Goal: Task Accomplishment & Management: Complete application form

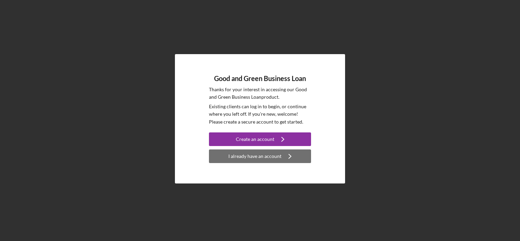
click at [278, 157] on div "I already have an account" at bounding box center [254, 156] width 53 height 14
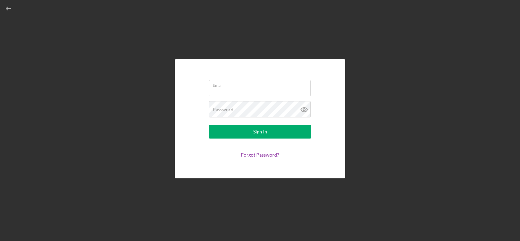
type input "[PERSON_NAME][EMAIL_ADDRESS][DOMAIN_NAME]"
click at [305, 111] on icon at bounding box center [304, 110] width 2 height 2
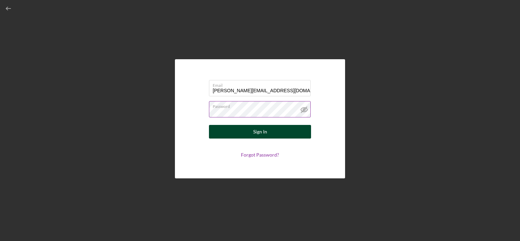
click at [294, 133] on button "Sign In" at bounding box center [260, 132] width 102 height 14
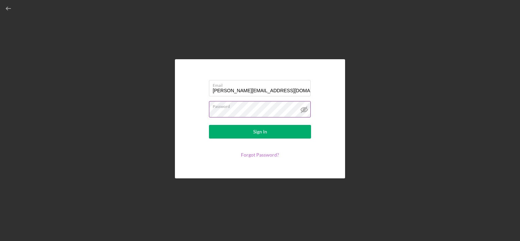
click at [261, 154] on link "Forgot Password?" at bounding box center [260, 155] width 38 height 6
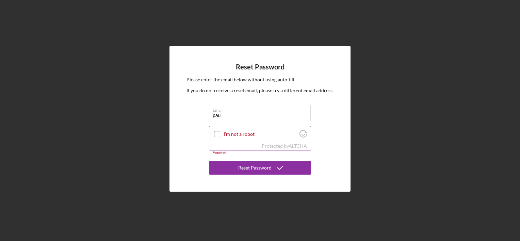
type input "pau"
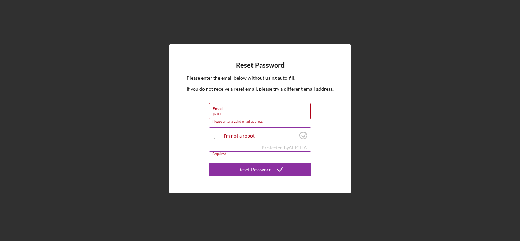
click at [215, 135] on input "I'm not a robot" at bounding box center [217, 136] width 6 height 6
checkbox input "true"
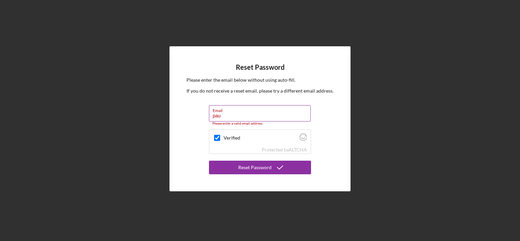
click at [220, 115] on input "pau" at bounding box center [260, 113] width 102 height 16
click at [223, 114] on input "pau" at bounding box center [260, 113] width 102 height 16
type input "[PERSON_NAME][EMAIL_ADDRESS][DOMAIN_NAME]"
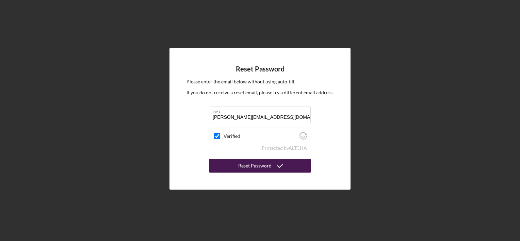
click at [276, 165] on icon "submit" at bounding box center [279, 165] width 17 height 17
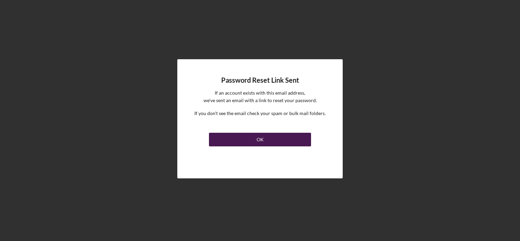
drag, startPoint x: 276, startPoint y: 165, endPoint x: 263, endPoint y: 139, distance: 28.8
click at [263, 139] on div "Password Reset Link Sent If an account exists with this email address, we've se…" at bounding box center [259, 118] width 165 height 119
click at [263, 139] on button "OK" at bounding box center [260, 140] width 102 height 14
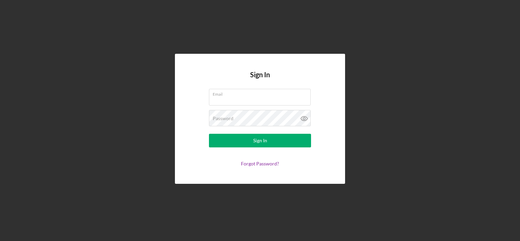
type input "[PERSON_NAME][EMAIL_ADDRESS][DOMAIN_NAME]"
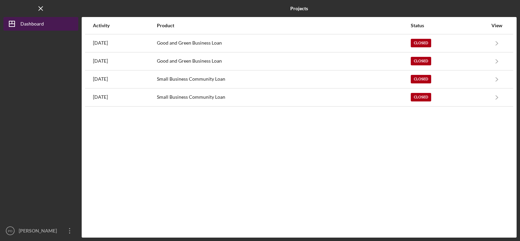
click at [17, 22] on icon "Icon/Dashboard" at bounding box center [11, 23] width 17 height 17
click at [12, 22] on line "button" at bounding box center [12, 22] width 0 height 3
click at [14, 24] on line "button" at bounding box center [11, 24] width 5 height 0
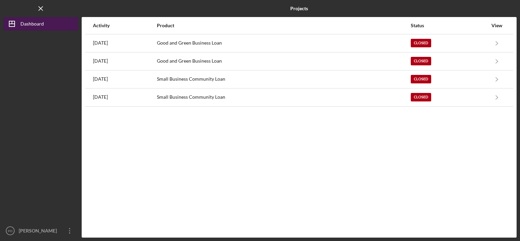
click at [14, 24] on line "button" at bounding box center [11, 24] width 5 height 0
click at [12, 22] on line "button" at bounding box center [12, 22] width 0 height 3
click at [39, 9] on icon "Icon/Menu Close" at bounding box center [40, 8] width 15 height 15
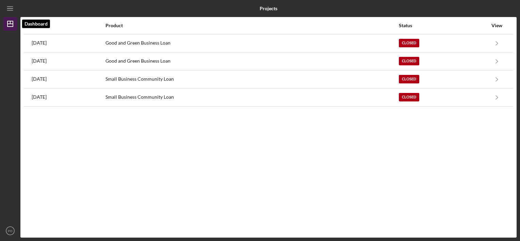
click at [10, 26] on icon "Icon/Dashboard" at bounding box center [10, 23] width 17 height 17
click at [11, 9] on line "button" at bounding box center [9, 9] width 5 height 0
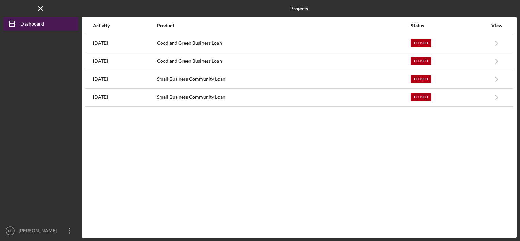
click at [28, 26] on div "Dashboard" at bounding box center [31, 24] width 23 height 15
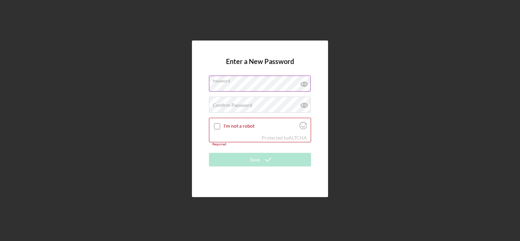
click at [303, 84] on icon at bounding box center [304, 84] width 2 height 2
click at [215, 104] on label "Confirm Password" at bounding box center [232, 104] width 39 height 5
click at [303, 105] on icon at bounding box center [304, 105] width 17 height 17
click at [216, 125] on input "I'm not a robot" at bounding box center [217, 126] width 6 height 6
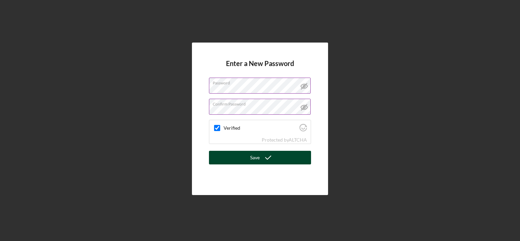
click at [236, 161] on button "Save" at bounding box center [260, 158] width 102 height 14
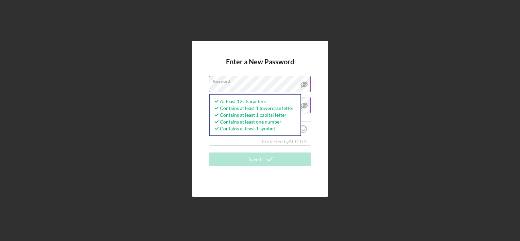
click at [347, 114] on div "Enter a New Password Password At least 12 characters Contains at least 1 lowerc…" at bounding box center [259, 118] width 513 height 237
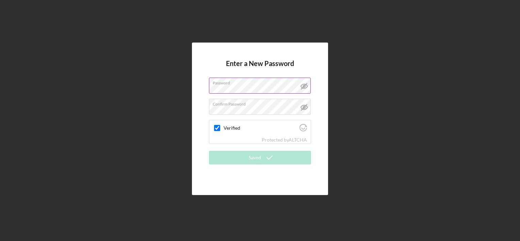
click at [406, 125] on div "Enter a New Password Password Confirm Password Verified Protected by ALTCHA Sav…" at bounding box center [259, 118] width 513 height 237
click at [215, 128] on input "Verified" at bounding box center [217, 128] width 6 height 6
click at [232, 159] on form "Enter a New Password Password Confirm Password Verified Protected by ALTCHA Sav…" at bounding box center [260, 119] width 102 height 119
click at [302, 129] on icon "Visit Altcha.org" at bounding box center [303, 129] width 4 height 2
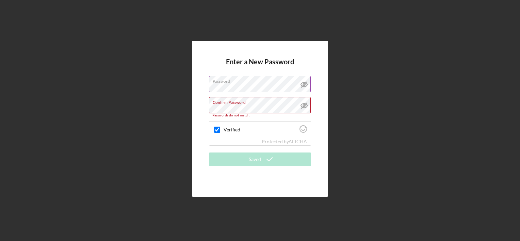
click at [341, 112] on div "Enter a New Password Password Confirm Password Passwords do not match. Verified…" at bounding box center [259, 118] width 513 height 237
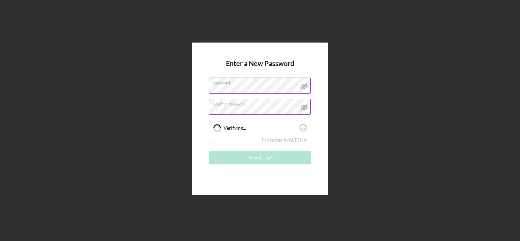
checkbox input "true"
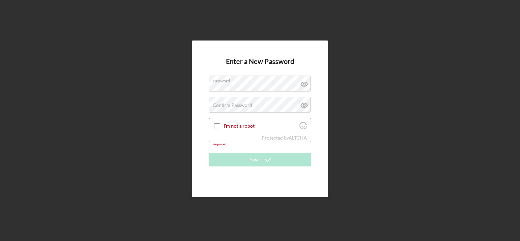
click at [348, 116] on div "Enter a New Password Password Confirm Password Passwords do not match. I'm not …" at bounding box center [259, 118] width 513 height 237
click at [303, 82] on icon at bounding box center [304, 84] width 17 height 17
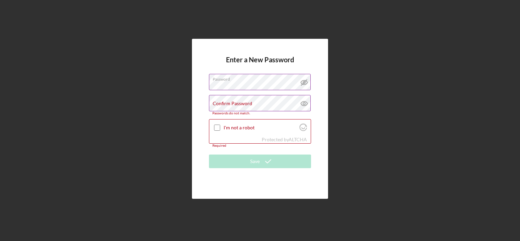
click at [217, 102] on label "Confirm Password" at bounding box center [232, 103] width 39 height 5
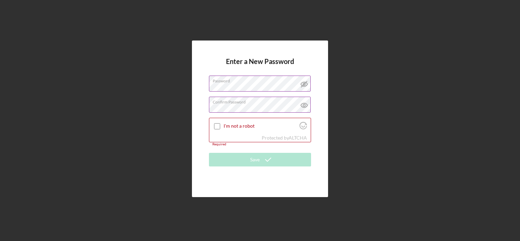
click at [303, 105] on icon at bounding box center [304, 105] width 2 height 2
click at [216, 126] on input "I'm not a robot" at bounding box center [217, 126] width 6 height 6
checkbox input "true"
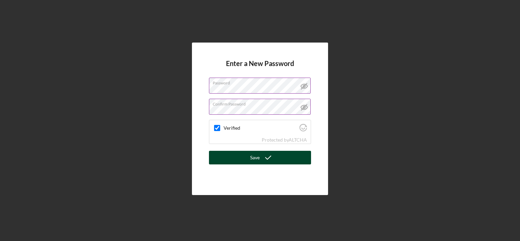
click at [242, 158] on button "Save" at bounding box center [260, 158] width 102 height 14
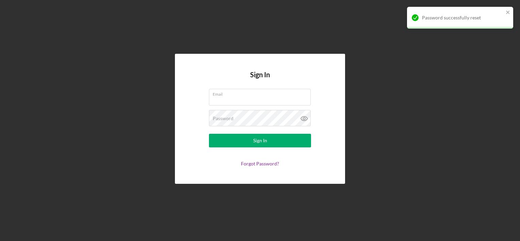
type input "[PERSON_NAME][EMAIL_ADDRESS][DOMAIN_NAME]"
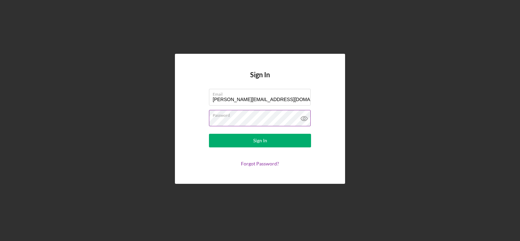
click at [303, 117] on icon at bounding box center [304, 118] width 6 height 4
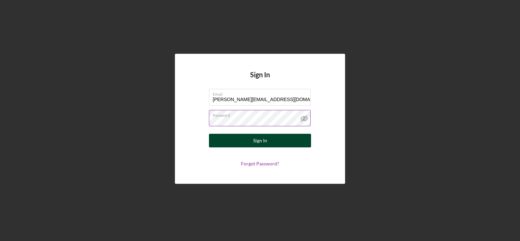
click at [291, 144] on button "Sign In" at bounding box center [260, 141] width 102 height 14
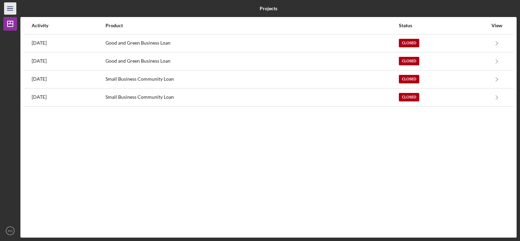
click at [8, 10] on line "button" at bounding box center [9, 10] width 5 height 0
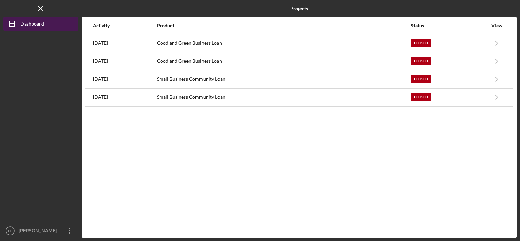
click at [29, 23] on div "Dashboard" at bounding box center [31, 24] width 23 height 15
click at [30, 24] on div "Dashboard" at bounding box center [31, 24] width 23 height 15
click at [13, 21] on icon "Icon/Dashboard" at bounding box center [11, 23] width 17 height 17
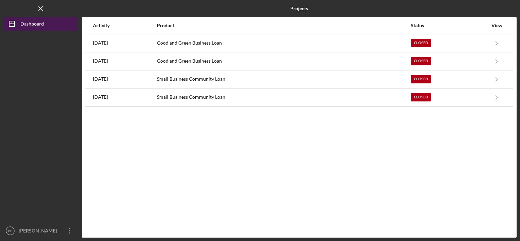
click at [13, 21] on icon "Icon/Dashboard" at bounding box center [11, 23] width 17 height 17
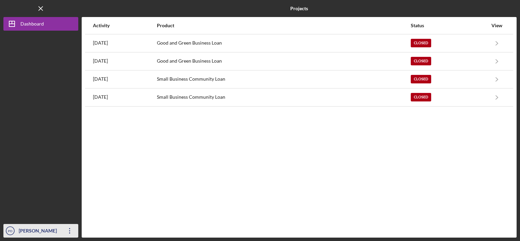
click at [69, 230] on icon "Icon/Overflow" at bounding box center [69, 230] width 17 height 17
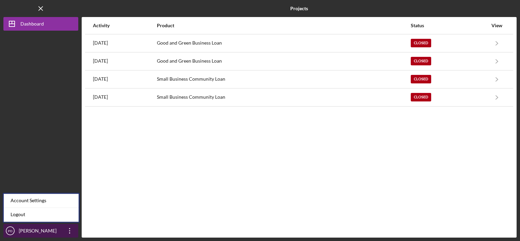
click at [69, 230] on icon "Icon/Overflow" at bounding box center [69, 230] width 17 height 17
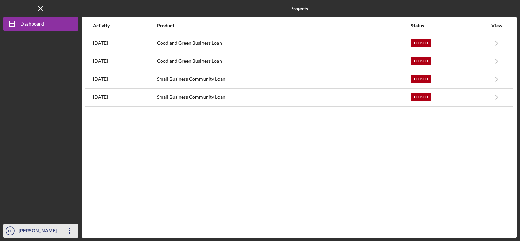
click at [38, 232] on div "[PERSON_NAME]" at bounding box center [39, 231] width 44 height 15
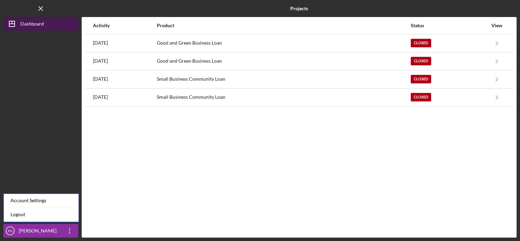
click at [29, 23] on div "Dashboard" at bounding box center [31, 24] width 23 height 15
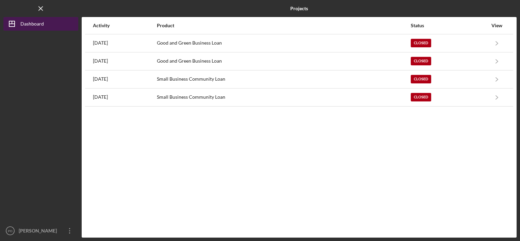
click at [14, 21] on polygon "button" at bounding box center [11, 23] width 5 height 5
click at [35, 23] on div "Dashboard" at bounding box center [31, 24] width 23 height 15
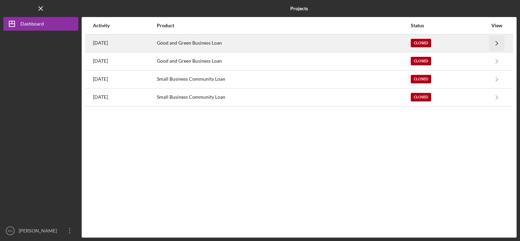
click at [496, 43] on icon "Icon/Navigate" at bounding box center [496, 42] width 15 height 15
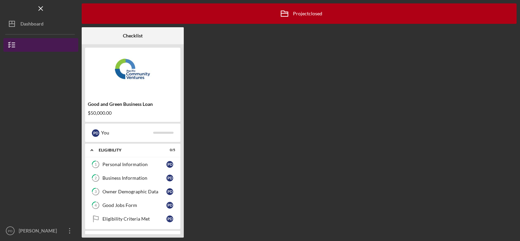
click at [18, 48] on icon "button" at bounding box center [11, 44] width 17 height 17
click at [12, 44] on icon "button" at bounding box center [11, 44] width 17 height 17
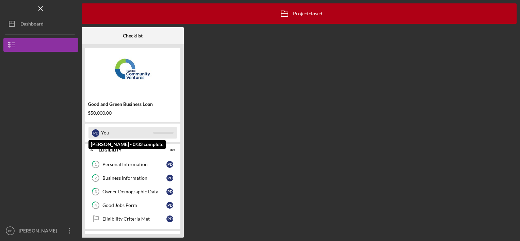
click at [97, 136] on div "P D" at bounding box center [95, 132] width 7 height 7
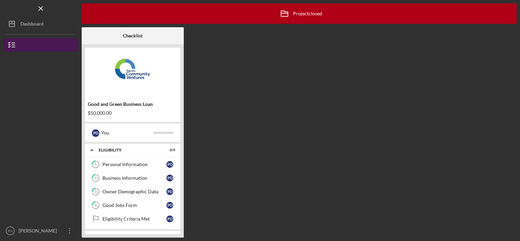
click at [13, 45] on line "button" at bounding box center [13, 45] width 3 height 0
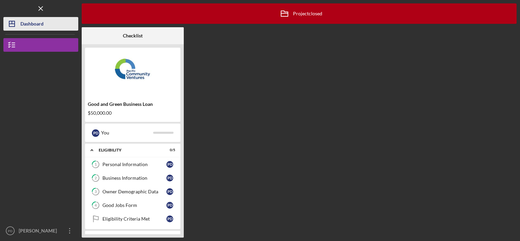
click at [31, 23] on div "Dashboard" at bounding box center [31, 24] width 23 height 15
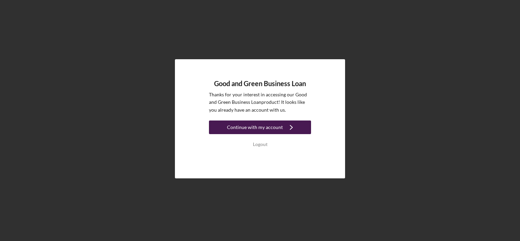
click at [283, 131] on icon "Icon/Navigate" at bounding box center [291, 127] width 17 height 17
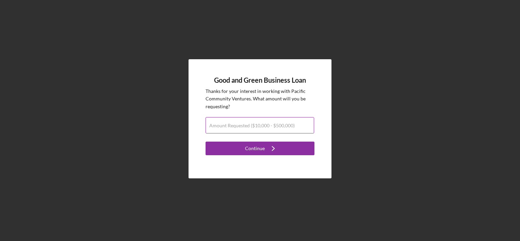
click at [234, 124] on label "Amount Requested ($10,000 - $500,000)" at bounding box center [251, 125] width 85 height 5
click at [234, 124] on input "Amount Requested ($10,000 - $500,000)" at bounding box center [259, 125] width 109 height 16
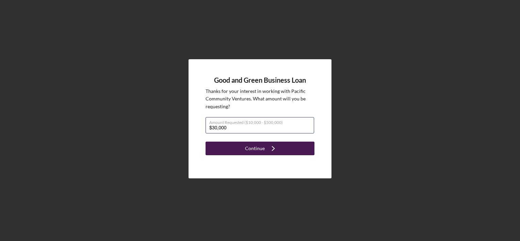
type input "$30,000"
click at [250, 150] on div "Continue" at bounding box center [255, 149] width 20 height 14
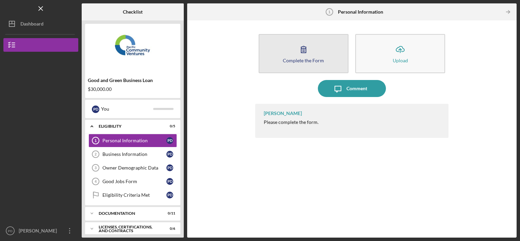
click at [289, 59] on div "Complete the Form" at bounding box center [303, 60] width 41 height 5
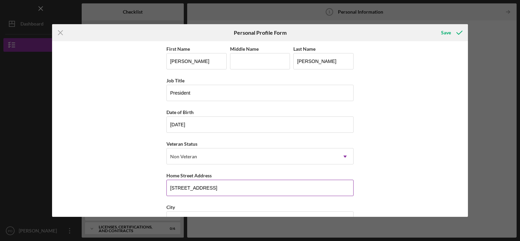
click at [168, 187] on input "[STREET_ADDRESS]" at bounding box center [259, 188] width 187 height 16
type input "t"
type input "[STREET_ADDRESS]"
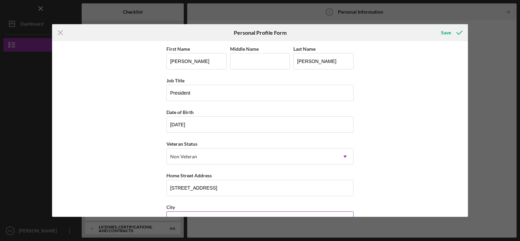
scroll to position [10, 0]
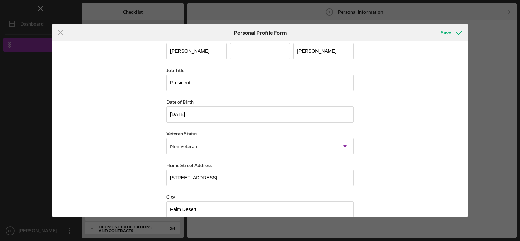
click at [424, 151] on div "First Name [PERSON_NAME] Middle Name Last Name [PERSON_NAME] Job Title Presiden…" at bounding box center [260, 129] width 416 height 176
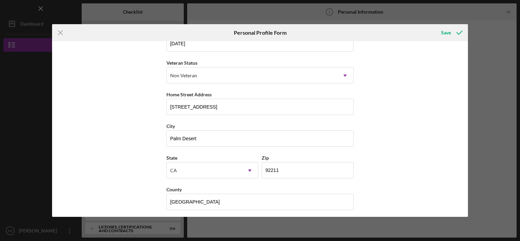
scroll to position [83, 0]
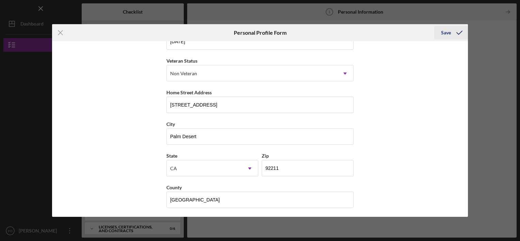
click at [444, 33] on div "Save" at bounding box center [446, 33] width 10 height 14
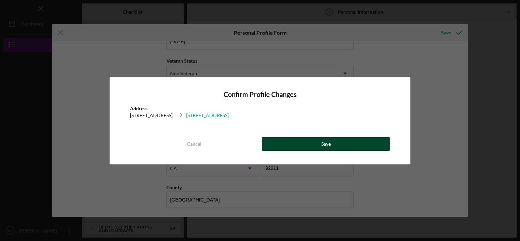
click at [380, 143] on button "Save" at bounding box center [326, 144] width 128 height 14
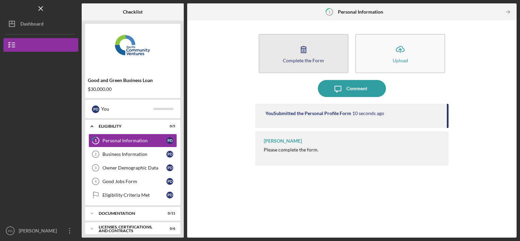
click at [282, 55] on button "Complete the Form Form" at bounding box center [304, 53] width 90 height 39
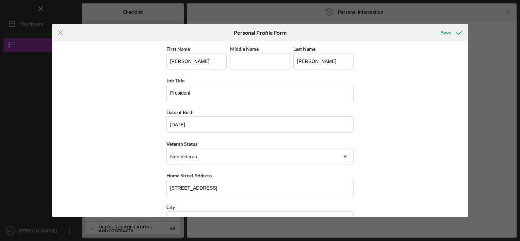
click at [92, 174] on div "First Name [PERSON_NAME] Middle Name Last Name [PERSON_NAME] Job Title Presiden…" at bounding box center [260, 129] width 416 height 176
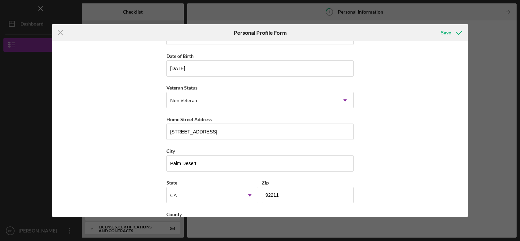
scroll to position [83, 0]
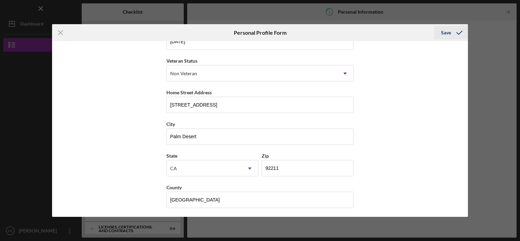
click at [447, 33] on div "Save" at bounding box center [446, 33] width 10 height 14
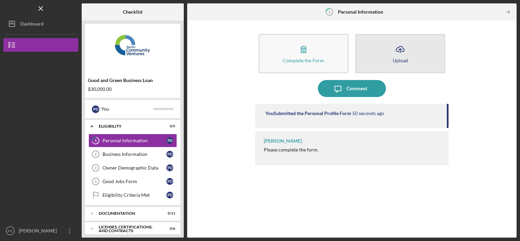
click at [399, 61] on div "Upload" at bounding box center [400, 60] width 15 height 5
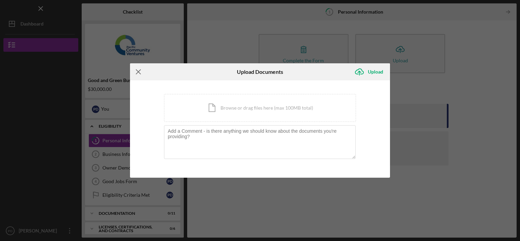
click at [138, 73] on icon "Icon/Menu Close" at bounding box center [138, 71] width 17 height 17
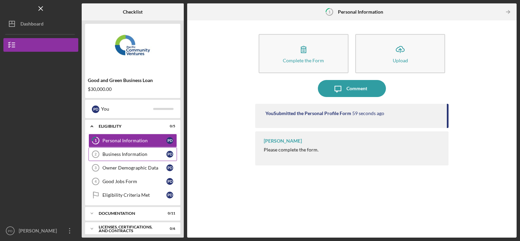
click at [121, 157] on link "Business Information 2 Business Information P D" at bounding box center [132, 154] width 88 height 14
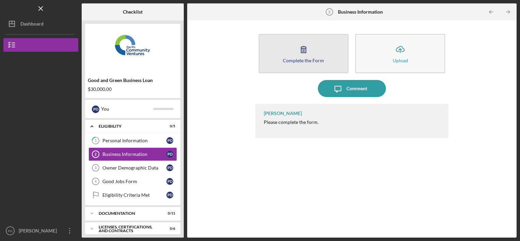
click at [289, 50] on button "Complete the Form Form" at bounding box center [304, 53] width 90 height 39
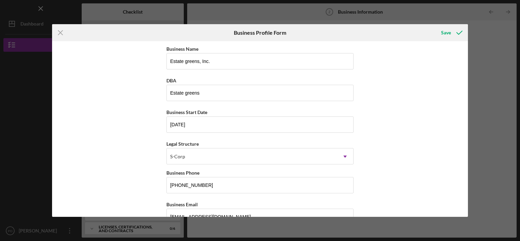
click at [101, 162] on div "Business Name Estate greens, Inc. DBA Estate greens Business Start Date [DATE] …" at bounding box center [260, 129] width 416 height 176
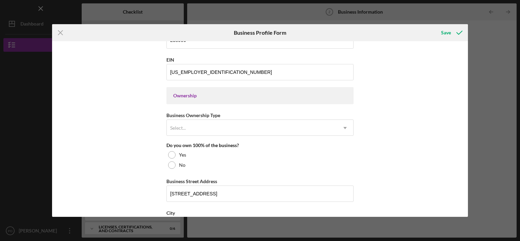
scroll to position [274, 0]
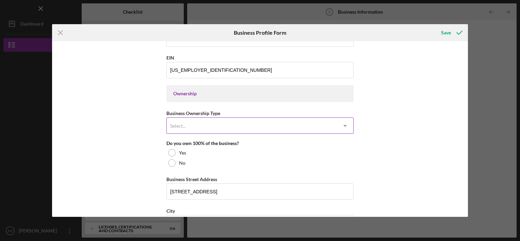
click at [343, 123] on icon "Icon/Dropdown Arrow" at bounding box center [345, 126] width 16 height 16
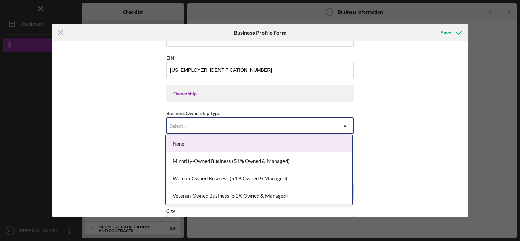
click at [283, 147] on div "None" at bounding box center [259, 143] width 186 height 17
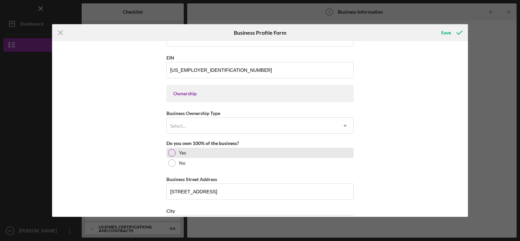
click at [168, 151] on div at bounding box center [171, 152] width 7 height 7
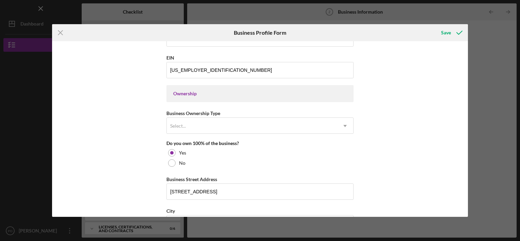
click at [86, 158] on div "Business Name Estate greens, Inc. DBA Estate greens Business Start Date [DATE] …" at bounding box center [260, 129] width 416 height 176
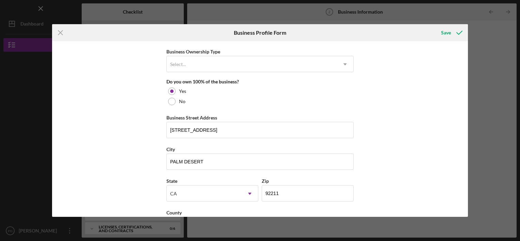
scroll to position [336, 0]
click at [168, 126] on input "[STREET_ADDRESS]" at bounding box center [259, 128] width 187 height 16
type input "t"
type input "[STREET_ADDRESS]"
click at [90, 175] on div "Business Name Estate greens, Inc. DBA Estate greens Business Start Date [DATE] …" at bounding box center [260, 129] width 416 height 176
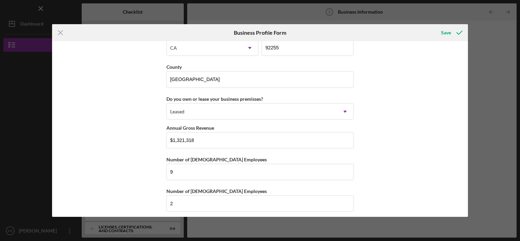
scroll to position [644, 0]
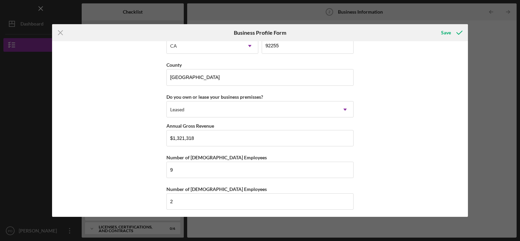
click at [86, 151] on div "Business Name Estate greens, Inc. DBA Estate greens Business Start Date [DATE] …" at bounding box center [260, 129] width 416 height 176
click at [444, 33] on div "Save" at bounding box center [446, 33] width 10 height 14
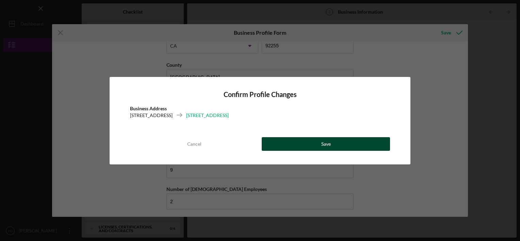
click at [360, 146] on button "Save" at bounding box center [326, 144] width 128 height 14
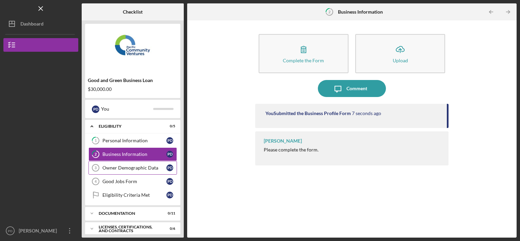
click at [135, 168] on div "Owner Demographic Data" at bounding box center [134, 167] width 64 height 5
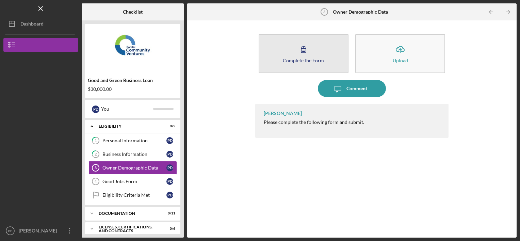
click at [295, 64] on button "Complete the Form Form" at bounding box center [304, 53] width 90 height 39
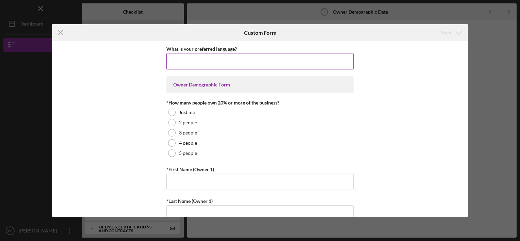
click at [187, 64] on input "What is your preferred language?" at bounding box center [259, 61] width 187 height 16
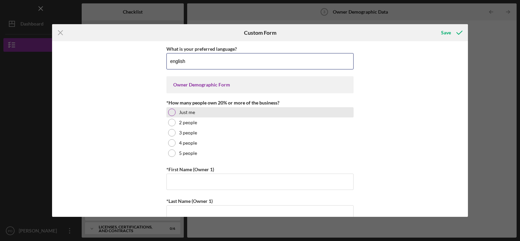
type input "english"
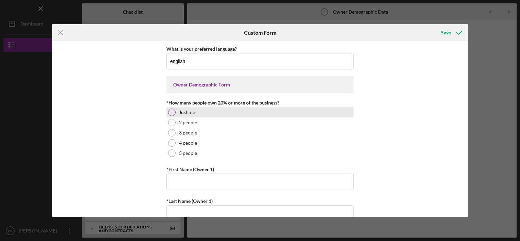
click at [171, 114] on div at bounding box center [171, 112] width 7 height 7
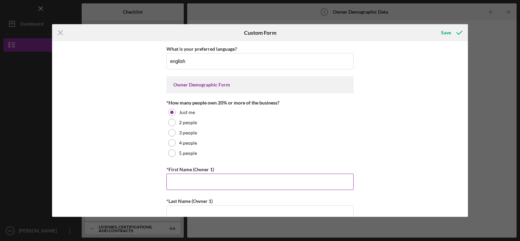
click at [178, 177] on input "*First Name (Owner 1)" at bounding box center [259, 182] width 187 height 16
type input "[PERSON_NAME]"
type input "3103459709"
type input "[PERSON_NAME][EMAIL_ADDRESS][DOMAIN_NAME]"
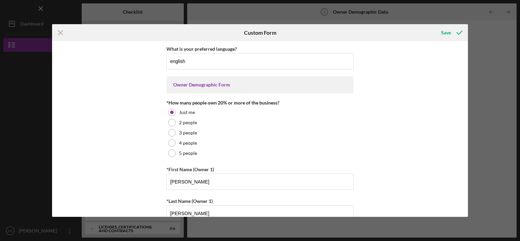
click at [99, 167] on div "What is your preferred language? english Owner Demographic Form *How many peopl…" at bounding box center [260, 129] width 416 height 176
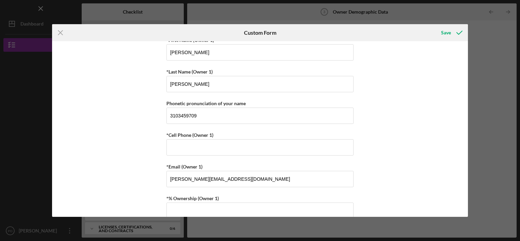
scroll to position [131, 0]
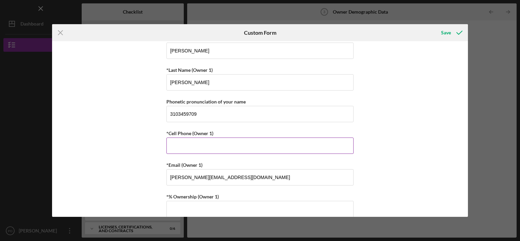
click at [177, 147] on input "*Cell Phone (Owner 1)" at bounding box center [259, 145] width 187 height 16
type input "[PHONE_NUMBER]"
click at [169, 114] on input "3103459709" at bounding box center [259, 114] width 187 height 16
type input "9"
type input "[PERSON_NAME]"
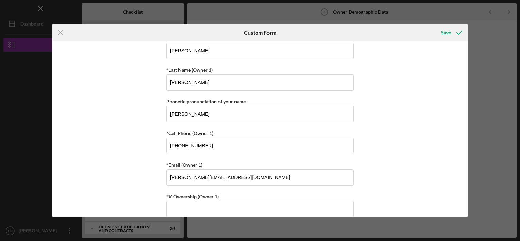
click at [408, 165] on div "What is your preferred language? english Owner Demographic Form *How many peopl…" at bounding box center [260, 129] width 416 height 176
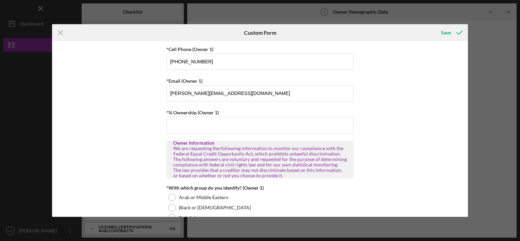
scroll to position [216, 0]
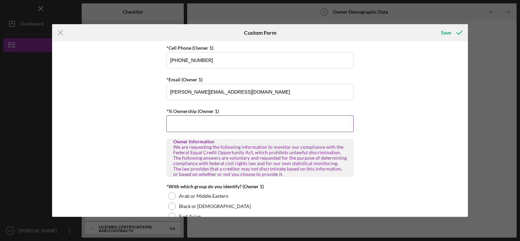
click at [174, 128] on input "*% Ownership (Owner 1)" at bounding box center [259, 123] width 187 height 16
click at [96, 185] on div "What is your preferred language? english Owner Demographic Form *How many peopl…" at bounding box center [260, 129] width 416 height 176
type input "100.00000%"
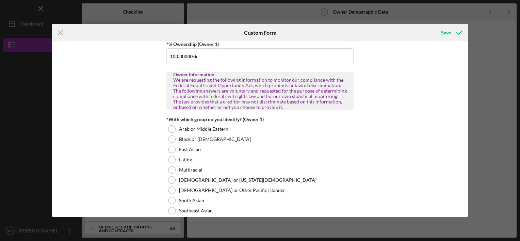
scroll to position [284, 0]
click at [386, 153] on div "What is your preferred language? english Owner Demographic Form *How many peopl…" at bounding box center [260, 129] width 416 height 176
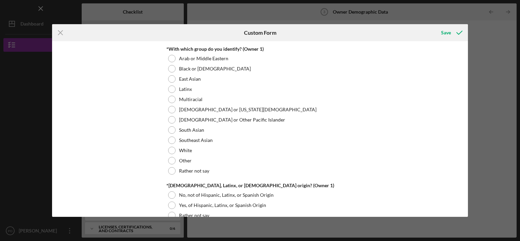
scroll to position [356, 0]
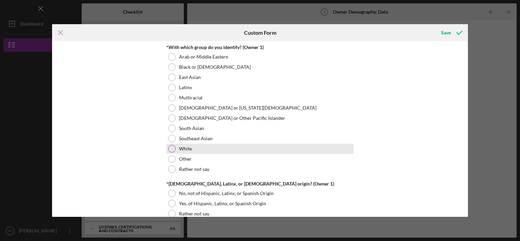
click at [170, 148] on div at bounding box center [171, 148] width 7 height 7
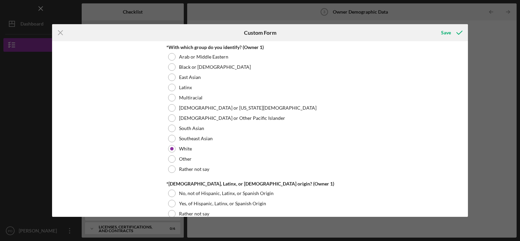
click at [100, 175] on div "What is your preferred language? english Owner Demographic Form *How many peopl…" at bounding box center [260, 129] width 416 height 176
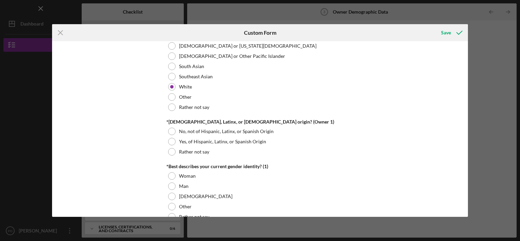
scroll to position [418, 0]
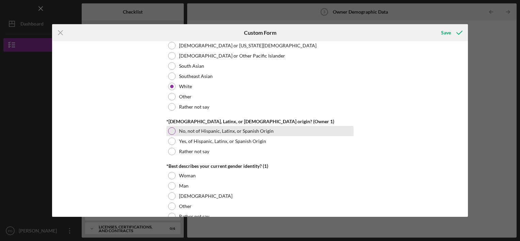
click at [172, 129] on div at bounding box center [171, 130] width 7 height 7
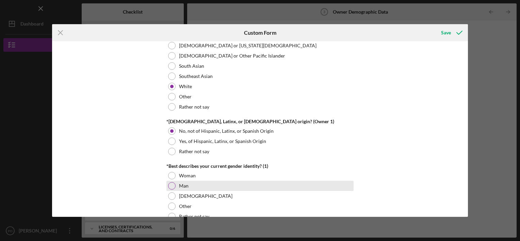
click at [171, 184] on div at bounding box center [171, 185] width 7 height 7
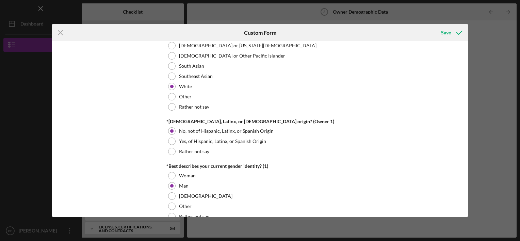
click at [101, 180] on div "What is your preferred language? english Owner Demographic Form *How many peopl…" at bounding box center [260, 129] width 416 height 176
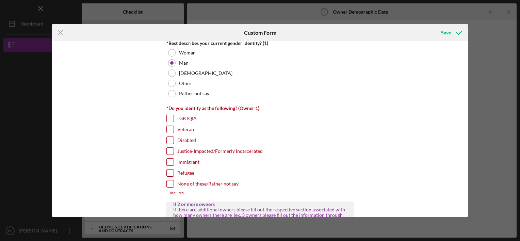
scroll to position [545, 0]
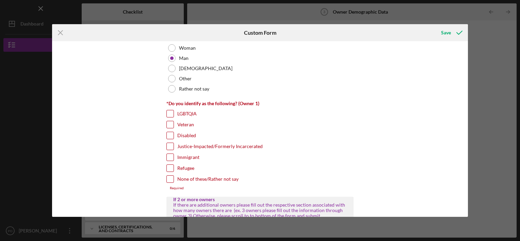
click at [170, 177] on input "None of these/Rather not say" at bounding box center [170, 179] width 7 height 7
checkbox input "true"
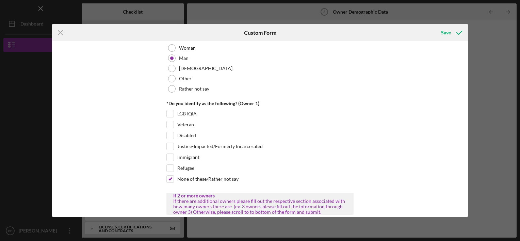
click at [97, 178] on div "What is your preferred language? english Owner Demographic Form *How many peopl…" at bounding box center [260, 129] width 416 height 176
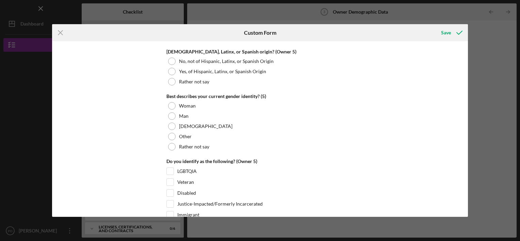
scroll to position [2626, 0]
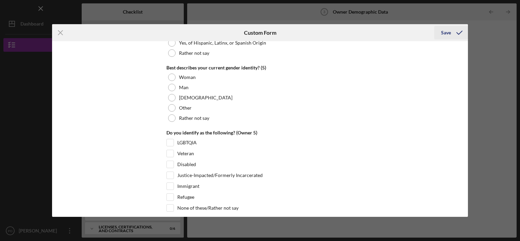
click at [448, 34] on div "Save" at bounding box center [446, 33] width 10 height 14
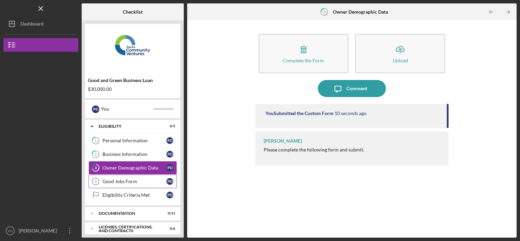
click at [120, 181] on div "Good Jobs Form" at bounding box center [134, 181] width 64 height 5
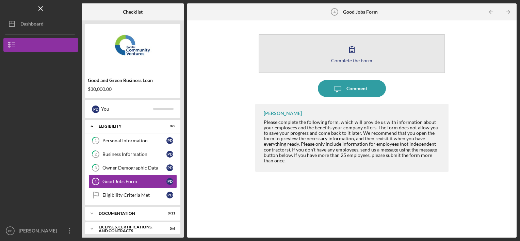
click at [286, 62] on button "Complete the Form Form" at bounding box center [352, 53] width 187 height 39
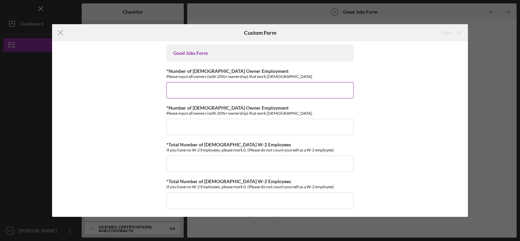
click at [184, 94] on input "*Number of [DEMOGRAPHIC_DATA] Owner Employment" at bounding box center [259, 90] width 187 height 16
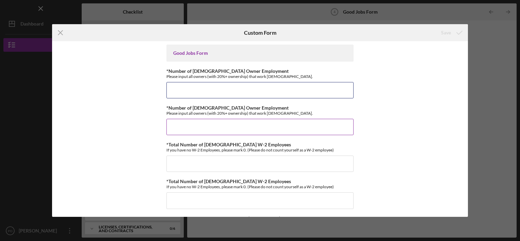
type input "1"
type input "0"
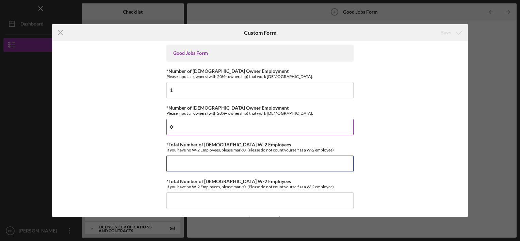
type input "7"
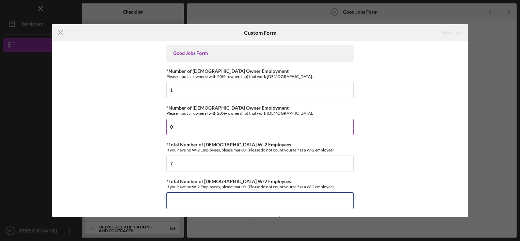
type input "2"
type input "1"
type input "8"
type input "$32"
type input "$28"
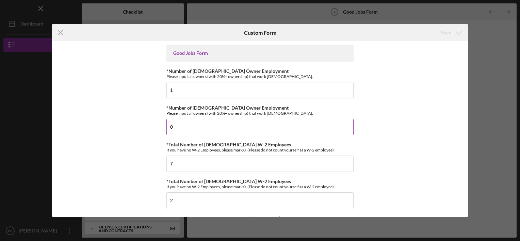
type input "$24"
type input "1"
type input "$78,000"
type input "$0"
type input "$78,000"
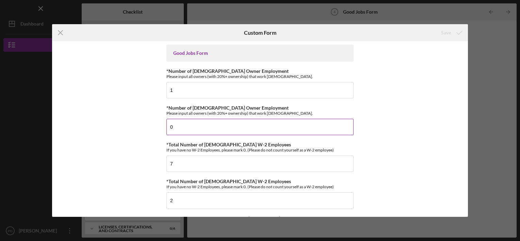
type input "2"
click at [180, 127] on input "0" at bounding box center [259, 127] width 187 height 16
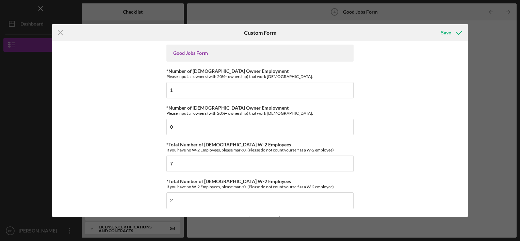
click at [86, 154] on div "Good Jobs Form *Number of [DEMOGRAPHIC_DATA] Owner Employment Please input all …" at bounding box center [260, 129] width 416 height 176
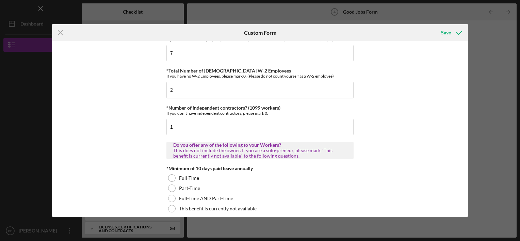
scroll to position [111, 0]
click at [169, 125] on input "1" at bounding box center [259, 126] width 187 height 16
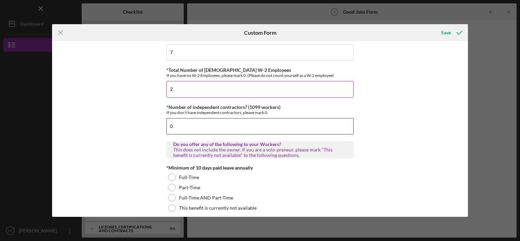
type input "0"
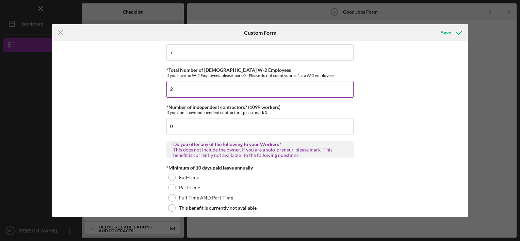
click at [170, 88] on input "2" at bounding box center [259, 89] width 187 height 16
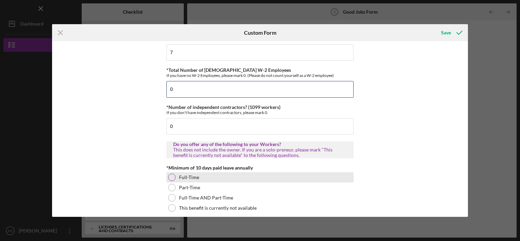
type input "0"
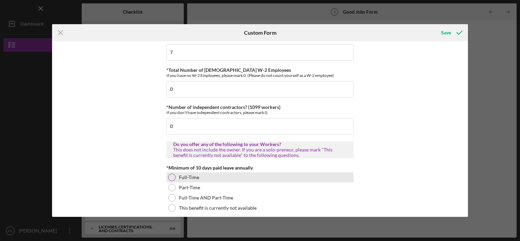
click at [169, 176] on div at bounding box center [171, 177] width 7 height 7
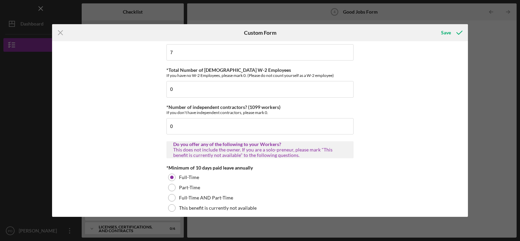
click at [101, 196] on div "Good Jobs Form *Number of [DEMOGRAPHIC_DATA] Owner Employment Please input all …" at bounding box center [260, 129] width 416 height 176
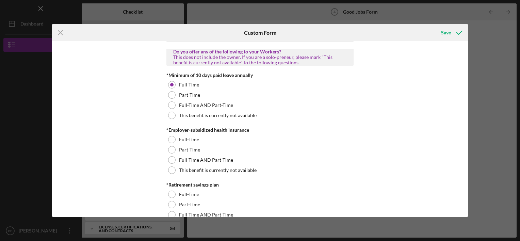
scroll to position [216, 0]
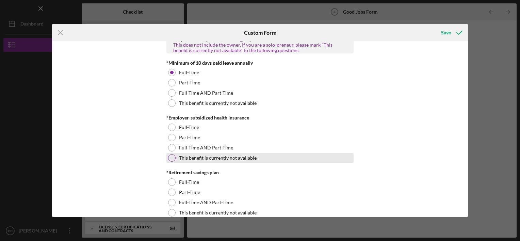
click at [170, 159] on div at bounding box center [171, 157] width 7 height 7
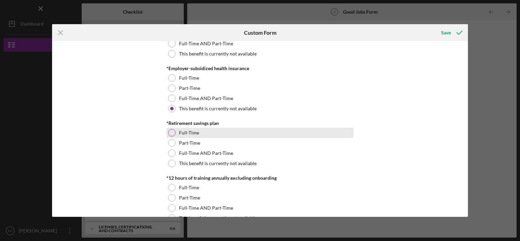
scroll to position [268, 0]
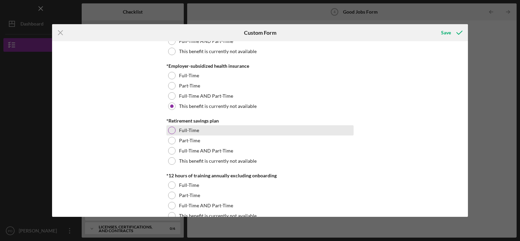
click at [172, 131] on div at bounding box center [171, 130] width 7 height 7
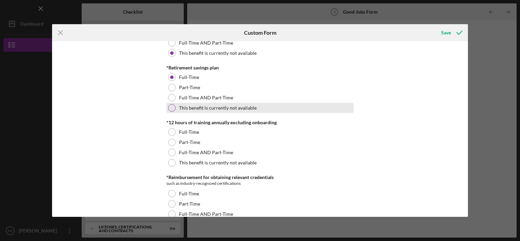
scroll to position [327, 0]
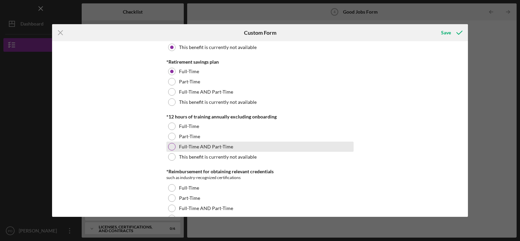
click at [170, 145] on div at bounding box center [171, 146] width 7 height 7
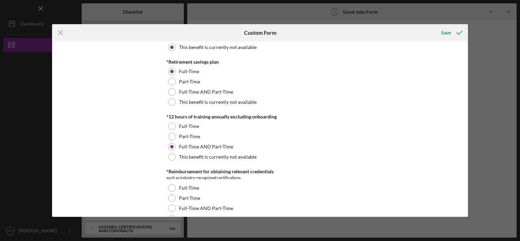
click at [94, 178] on div "Good Jobs Form *Number of [DEMOGRAPHIC_DATA] Owner Employment Please input all …" at bounding box center [260, 129] width 416 height 176
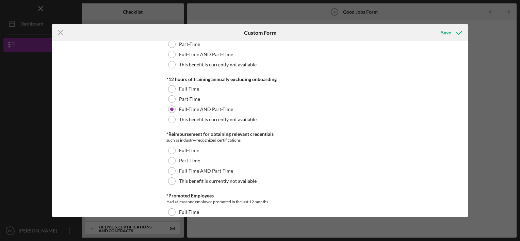
scroll to position [377, 0]
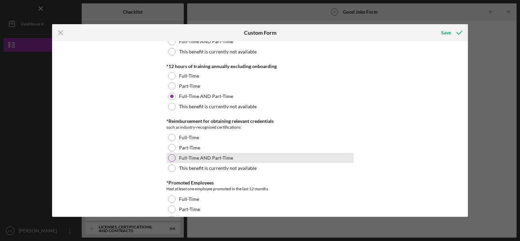
click at [171, 156] on div at bounding box center [171, 157] width 7 height 7
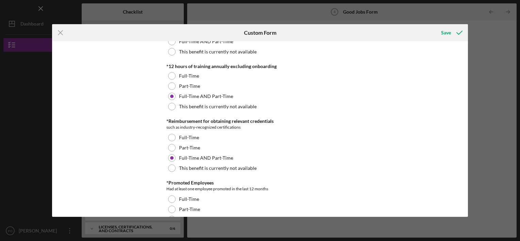
click at [79, 166] on div "Good Jobs Form *Number of [DEMOGRAPHIC_DATA] Owner Employment Please input all …" at bounding box center [260, 129] width 416 height 176
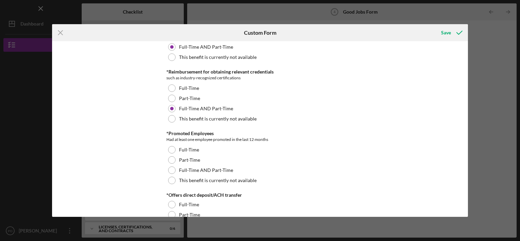
scroll to position [427, 0]
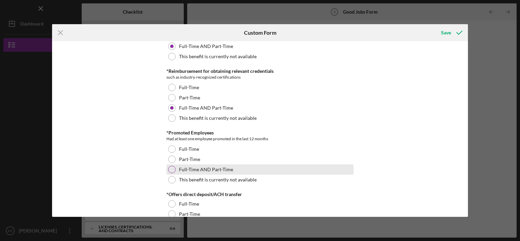
click at [170, 169] on div at bounding box center [171, 169] width 7 height 7
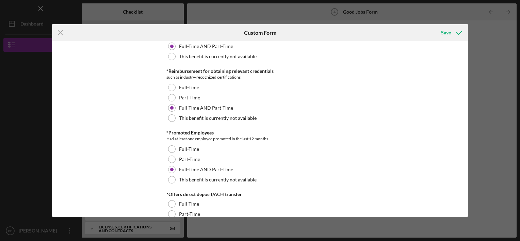
click at [91, 184] on div "Good Jobs Form *Number of [DEMOGRAPHIC_DATA] Owner Employment Please input all …" at bounding box center [260, 129] width 416 height 176
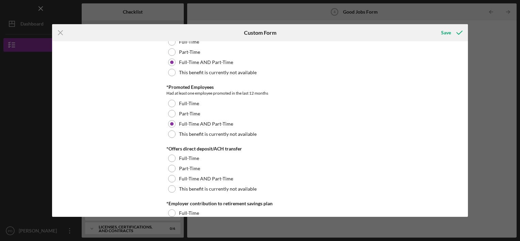
scroll to position [475, 0]
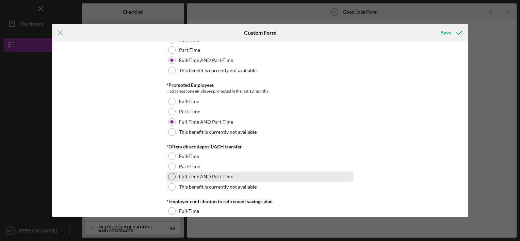
click at [171, 176] on div at bounding box center [171, 176] width 7 height 7
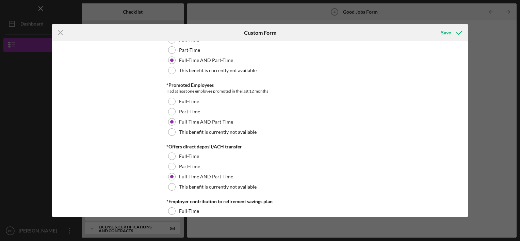
click at [85, 182] on div "Good Jobs Form *Number of [DEMOGRAPHIC_DATA] Owner Employment Please input all …" at bounding box center [260, 129] width 416 height 176
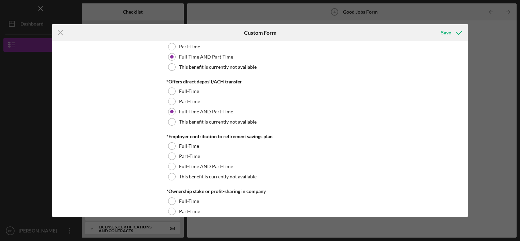
scroll to position [540, 0]
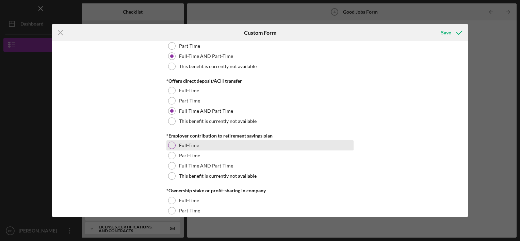
click at [170, 144] on div at bounding box center [171, 145] width 7 height 7
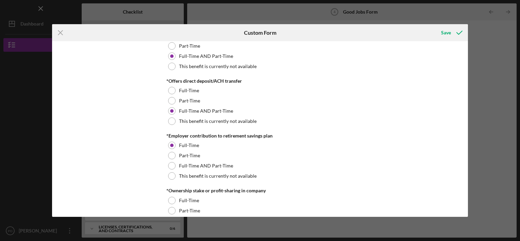
click at [81, 167] on div "Good Jobs Form *Number of [DEMOGRAPHIC_DATA] Owner Employment Please input all …" at bounding box center [260, 129] width 416 height 176
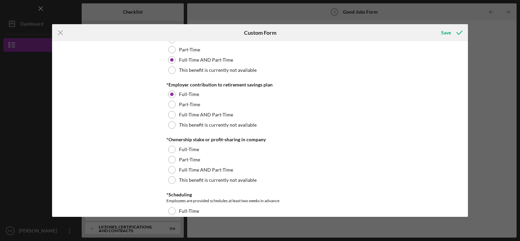
scroll to position [592, 0]
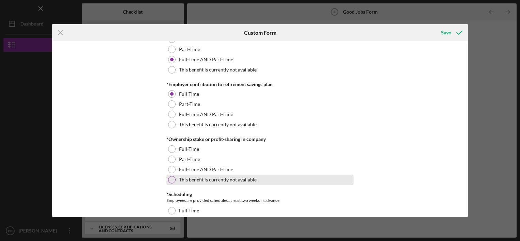
click at [170, 181] on div at bounding box center [171, 179] width 7 height 7
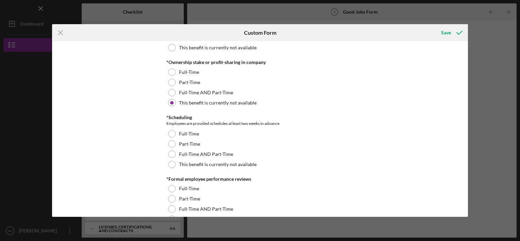
scroll to position [669, 0]
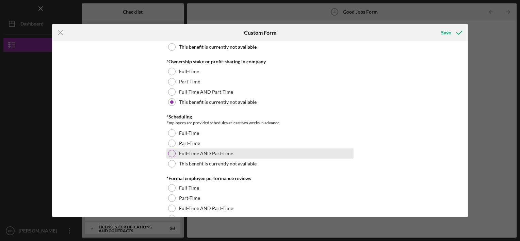
click at [170, 152] on div at bounding box center [171, 153] width 7 height 7
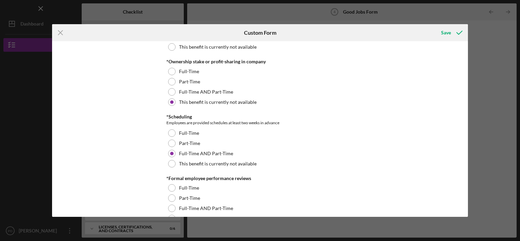
click at [84, 176] on div "Good Jobs Form *Number of [DEMOGRAPHIC_DATA] Owner Employment Please input all …" at bounding box center [260, 129] width 416 height 176
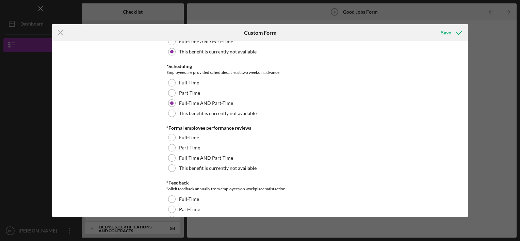
scroll to position [729, 0]
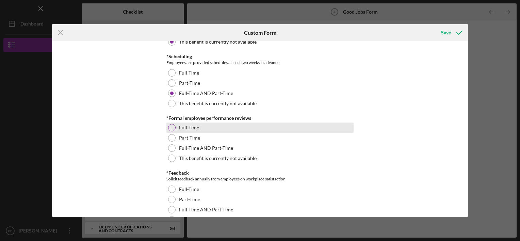
click at [170, 125] on div at bounding box center [171, 127] width 7 height 7
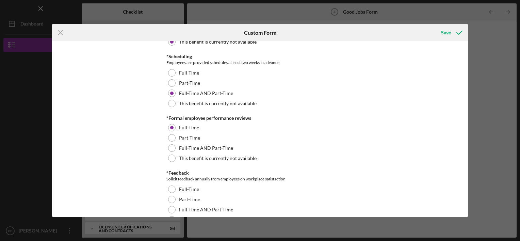
click at [85, 186] on div "Good Jobs Form *Number of [DEMOGRAPHIC_DATA] Owner Employment Please input all …" at bounding box center [260, 129] width 416 height 176
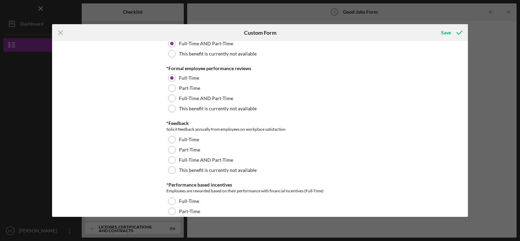
scroll to position [780, 0]
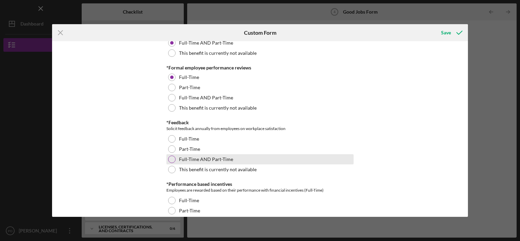
click at [170, 159] on div at bounding box center [171, 158] width 7 height 7
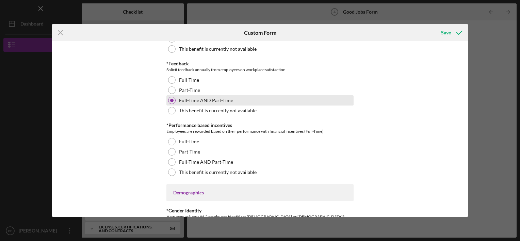
scroll to position [842, 0]
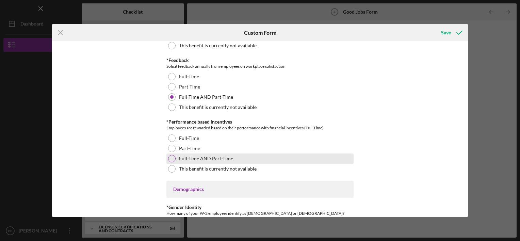
click at [173, 158] on div at bounding box center [171, 158] width 7 height 7
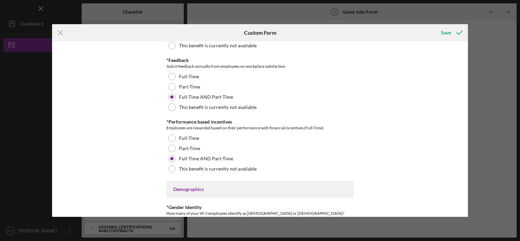
click at [77, 180] on div "Good Jobs Form *Number of [DEMOGRAPHIC_DATA] Owner Employment Please input all …" at bounding box center [260, 129] width 416 height 176
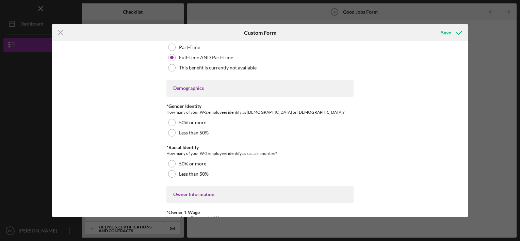
scroll to position [947, 0]
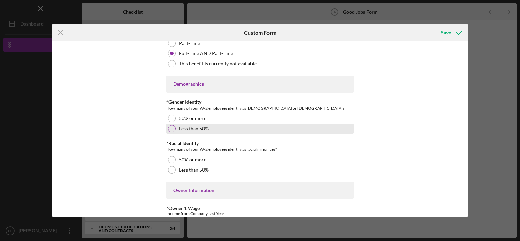
click at [170, 127] on div at bounding box center [171, 128] width 7 height 7
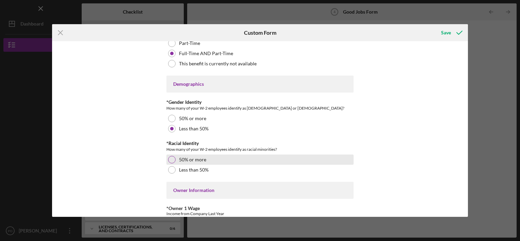
click at [171, 159] on div at bounding box center [171, 159] width 7 height 7
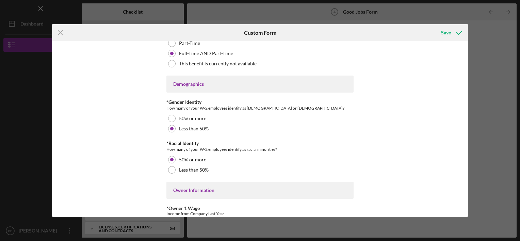
click at [75, 184] on div "Good Jobs Form *Number of [DEMOGRAPHIC_DATA] Owner Employment Please input all …" at bounding box center [260, 129] width 416 height 176
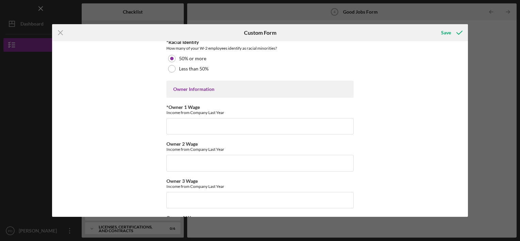
scroll to position [1049, 0]
click at [83, 175] on div "Good Jobs Form *Number of [DEMOGRAPHIC_DATA] Owner Employment Please input all …" at bounding box center [260, 129] width 416 height 176
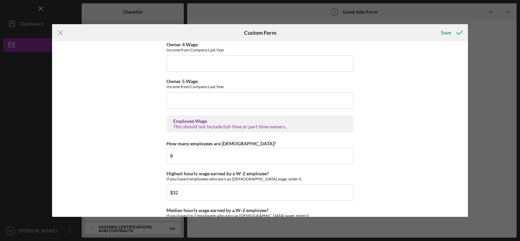
scroll to position [1223, 0]
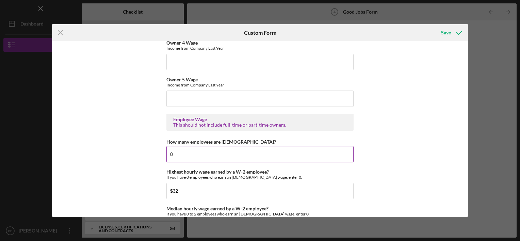
click at [169, 152] on input "8" at bounding box center [259, 154] width 187 height 16
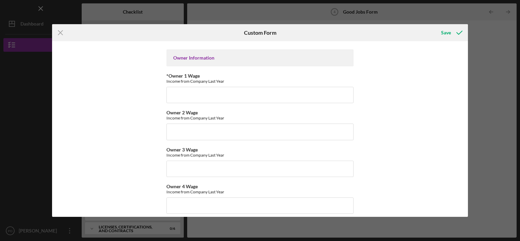
scroll to position [1078, 0]
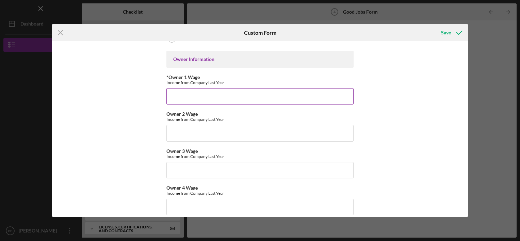
type input "6"
click at [175, 97] on input "*Owner 1 Wage" at bounding box center [259, 96] width 187 height 16
click at [121, 215] on div "Good Jobs Form *Number of [DEMOGRAPHIC_DATA] Owner Employment Please input all …" at bounding box center [260, 129] width 416 height 176
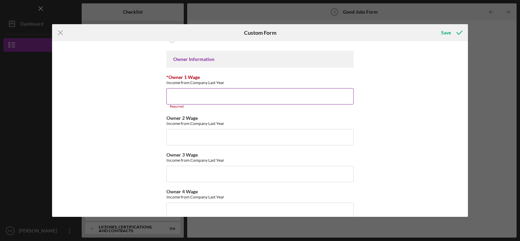
click at [176, 96] on input "*Owner 1 Wage" at bounding box center [259, 96] width 187 height 16
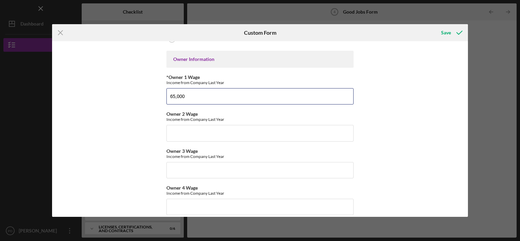
type input "65,000"
click at [113, 180] on div "Good Jobs Form *Number of [DEMOGRAPHIC_DATA] Owner Employment Please input all …" at bounding box center [260, 129] width 416 height 176
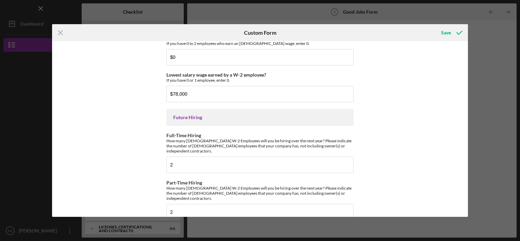
scroll to position [1536, 0]
click at [440, 32] on button "Save" at bounding box center [451, 33] width 34 height 14
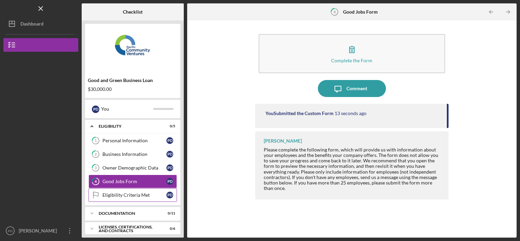
click at [121, 195] on div "Eligibility Criteria Met" at bounding box center [134, 194] width 64 height 5
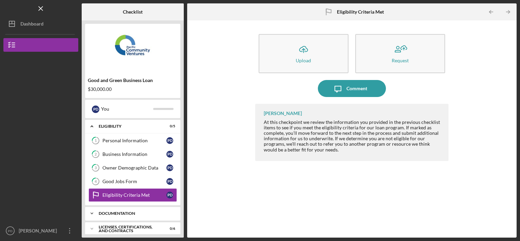
click at [99, 213] on div "Documentation" at bounding box center [135, 213] width 73 height 4
click at [221, 155] on div "Icon/Upload Upload Request Icon/Message Comment [PERSON_NAME] At this checkpoin…" at bounding box center [352, 129] width 323 height 210
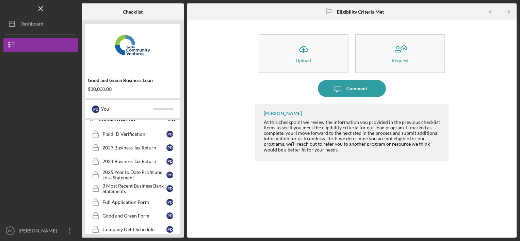
scroll to position [98, 0]
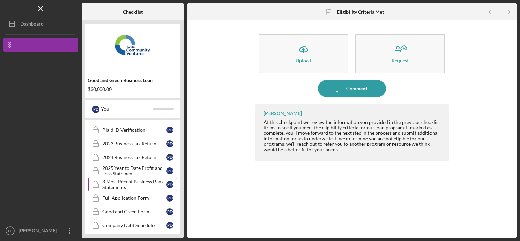
click at [115, 180] on div "3 Most Recent Business Bank Statements" at bounding box center [134, 184] width 64 height 11
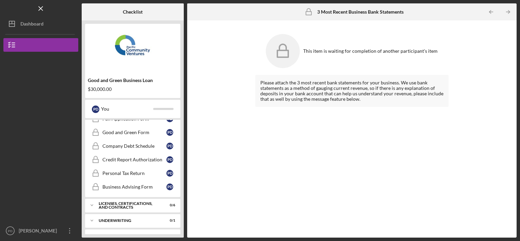
scroll to position [179, 0]
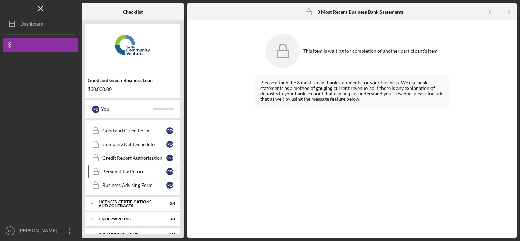
click at [124, 165] on link "Personal Tax Return Personal Tax Return P D" at bounding box center [132, 172] width 88 height 14
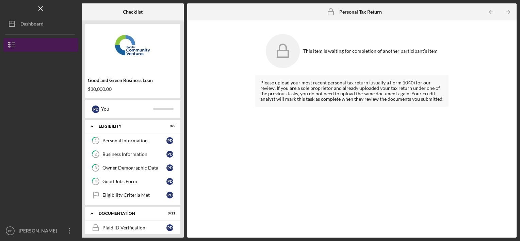
click at [28, 46] on button "Good and Green Business Loan" at bounding box center [40, 45] width 75 height 14
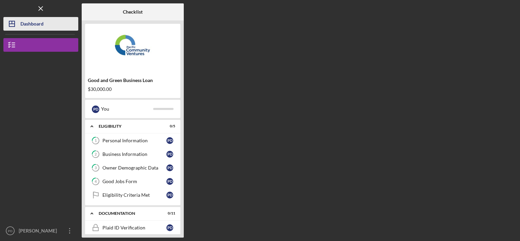
click at [33, 23] on div "Dashboard" at bounding box center [31, 24] width 23 height 15
